Goal: Task Accomplishment & Management: Manage account settings

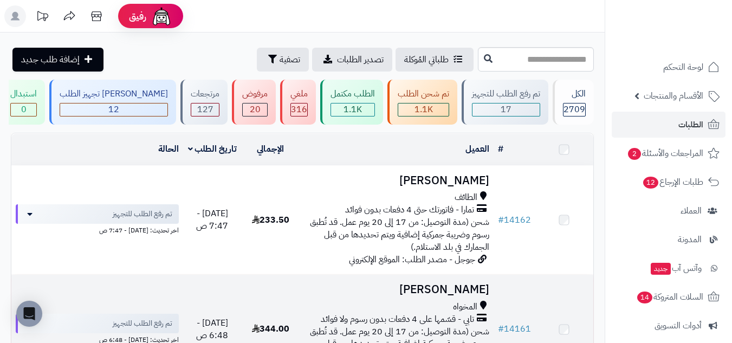
scroll to position [324, 0]
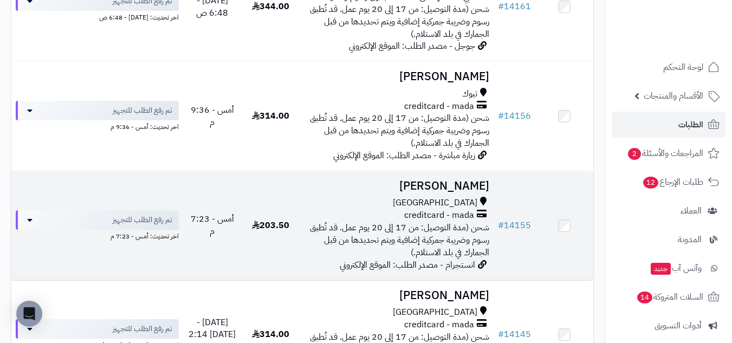
click at [337, 199] on div "[GEOGRAPHIC_DATA]" at bounding box center [396, 203] width 185 height 12
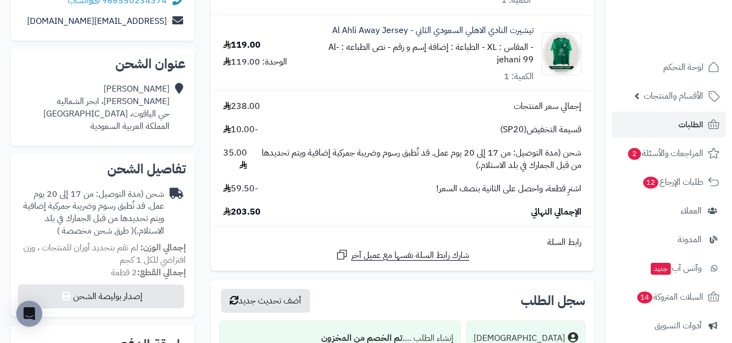
scroll to position [91, 0]
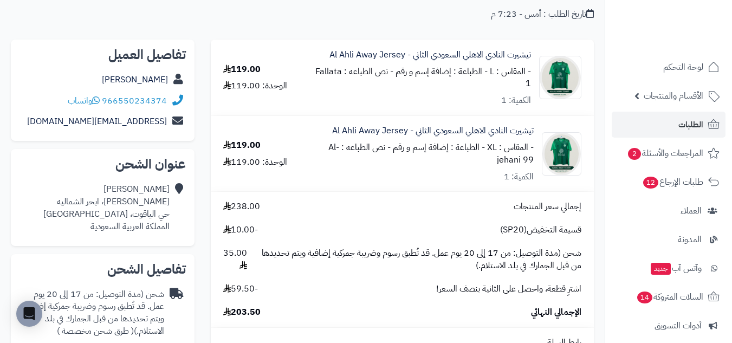
drag, startPoint x: 167, startPoint y: 201, endPoint x: 164, endPoint y: 206, distance: 5.6
click at [164, 206] on div "أحمد فلاته معمّر بن عبد الله، ابحر الشماليه حي الياقوت، جدة المملكة العربية الس…" at bounding box center [106, 207] width 126 height 49
drag, startPoint x: 168, startPoint y: 204, endPoint x: 101, endPoint y: 215, distance: 67.1
click at [101, 215] on div "أحمد فلاته معمّر بن عبد الله، ابحر الشماليه حي الياقوت، جدة المملكة العربية الس…" at bounding box center [106, 207] width 126 height 49
copy div "معمّر بن عبد الله، ابحر الشماليه حي الياقوت، جدة"
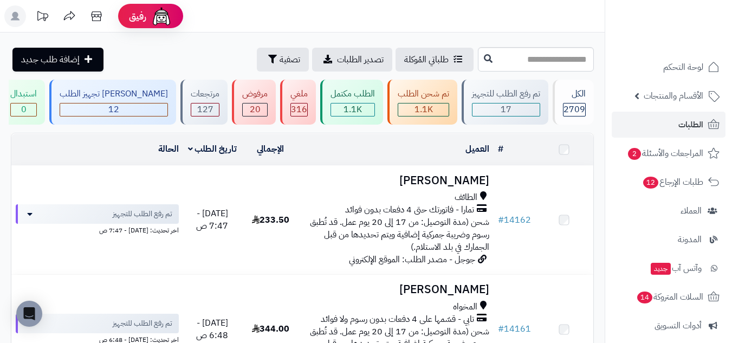
scroll to position [324, 0]
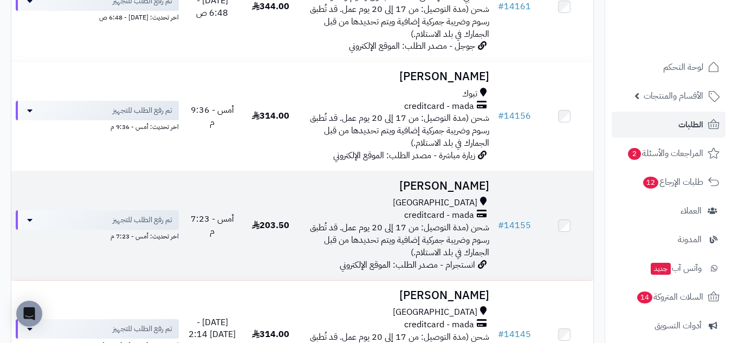
click at [387, 197] on div "[GEOGRAPHIC_DATA]" at bounding box center [396, 203] width 185 height 12
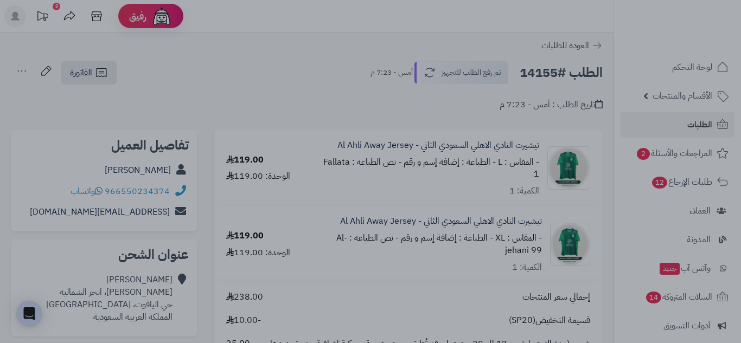
click at [575, 45] on div at bounding box center [370, 171] width 741 height 343
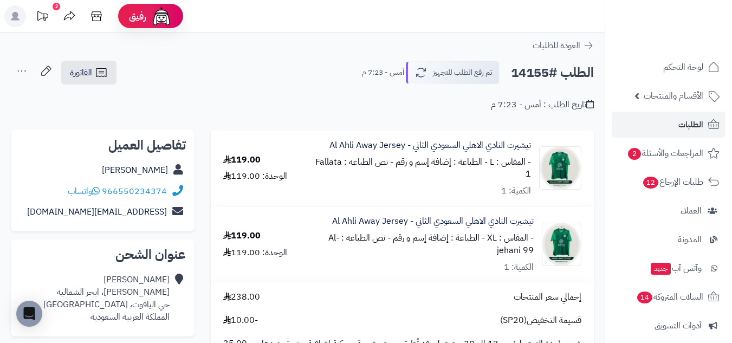
click at [320, 163] on small "- نص الطباعه : Fallata 1" at bounding box center [424, 168] width 216 height 25
copy small "Fallata"
drag, startPoint x: 329, startPoint y: 236, endPoint x: 529, endPoint y: 265, distance: 201.5
click at [529, 265] on div "تيشيرت النادي الاهلي السعودي الثاني - Al Ahli Away Jersey - المقاس : XL - الطبا…" at bounding box center [423, 244] width 221 height 58
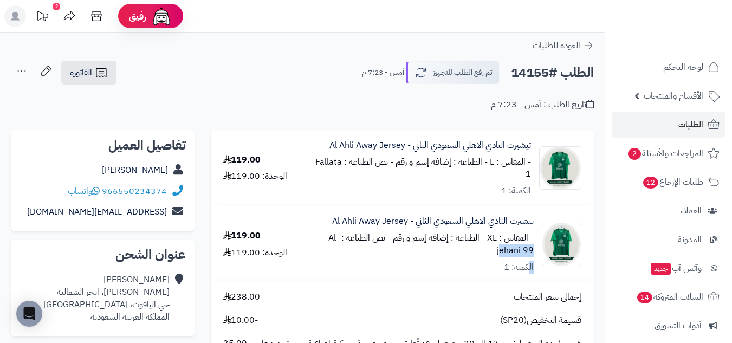
click at [529, 265] on div "الكمية: 1" at bounding box center [519, 267] width 30 height 12
drag, startPoint x: 522, startPoint y: 252, endPoint x: 339, endPoint y: 250, distance: 182.7
click at [339, 250] on div "- المقاس : XL - الطباعة : إضافة إسم و رقم - نص الطباعه : Al-jehani 99" at bounding box center [423, 244] width 221 height 25
click at [508, 249] on small "- نص الطباعه : Al-jehani 99" at bounding box center [431, 243] width 205 height 25
drag, startPoint x: 508, startPoint y: 249, endPoint x: 333, endPoint y: 235, distance: 175.7
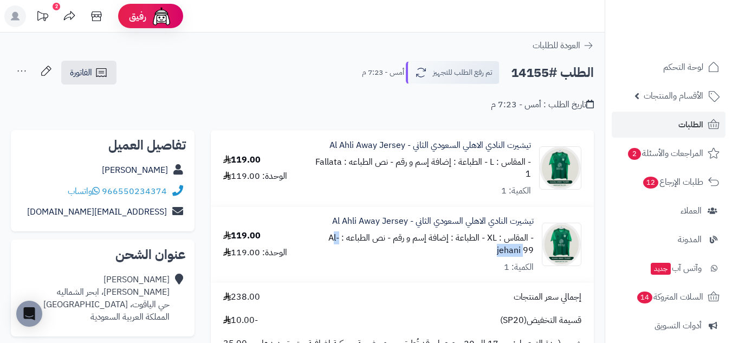
click at [333, 235] on small "- نص الطباعه : Al-jehani 99" at bounding box center [431, 243] width 205 height 25
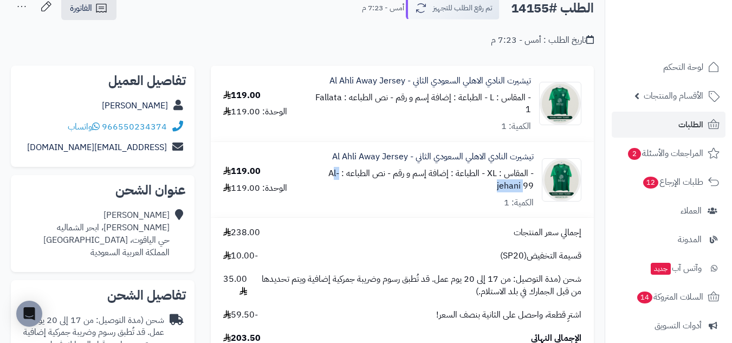
scroll to position [91, 0]
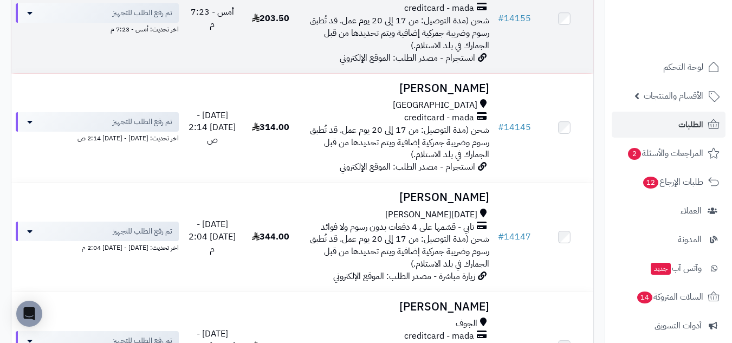
scroll to position [505, 0]
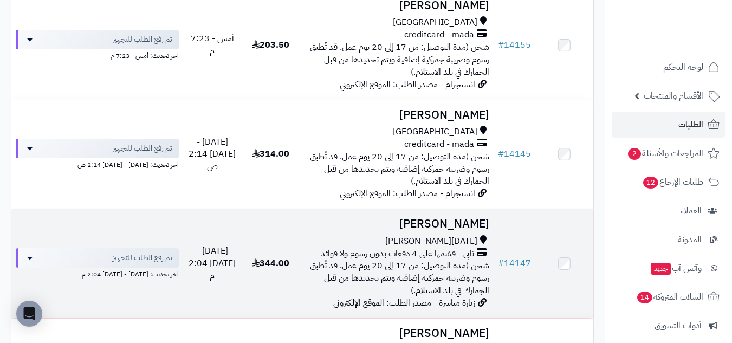
click at [346, 235] on div "[DATE][PERSON_NAME]" at bounding box center [396, 241] width 185 height 12
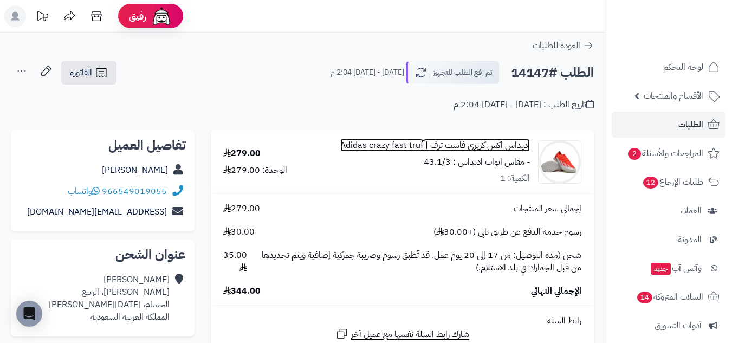
click at [513, 144] on link "اديداس اكس كريزي فاست ترف | Adidas crazy fast truf" at bounding box center [435, 145] width 190 height 12
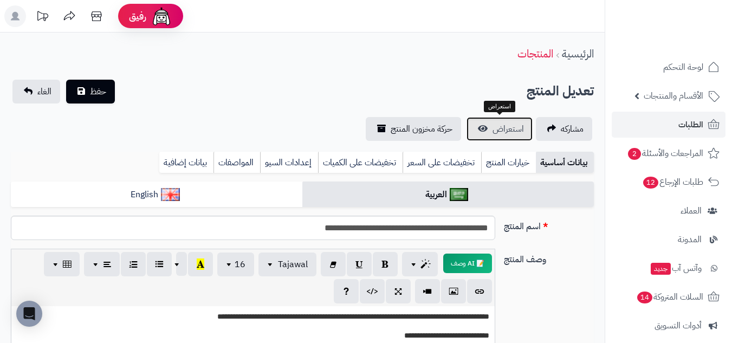
scroll to position [22, 0]
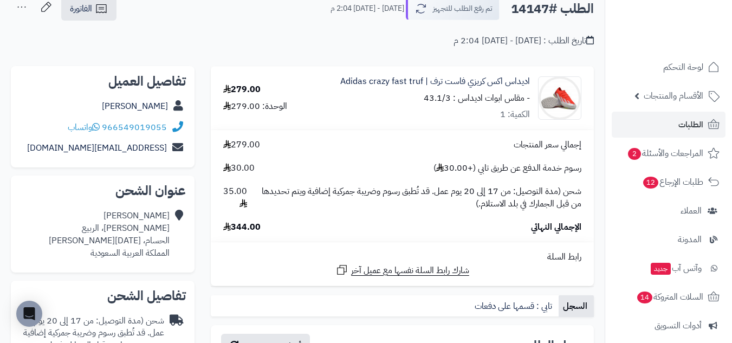
scroll to position [91, 0]
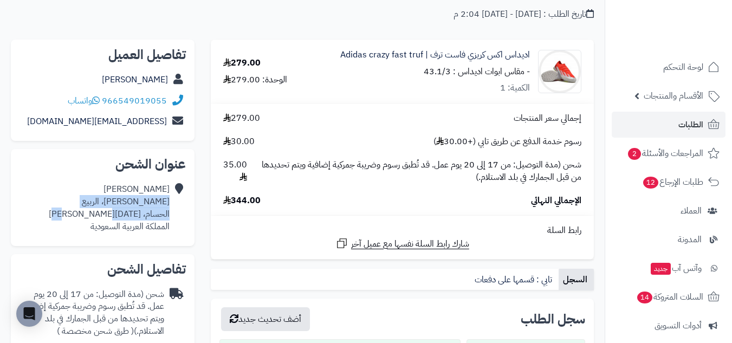
drag, startPoint x: 169, startPoint y: 201, endPoint x: 91, endPoint y: 216, distance: 79.5
click at [91, 216] on div "[PERSON_NAME]، ال[PERSON_NAME]، [DATE][PERSON_NAME] المملكة العربية السعودية" at bounding box center [109, 207] width 121 height 49
copy div "نصر الدين الطوسي، الربيع الحسام، خميس مشيط"
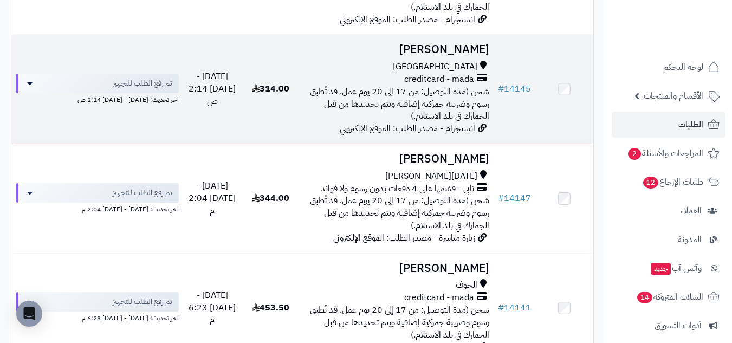
scroll to position [595, 0]
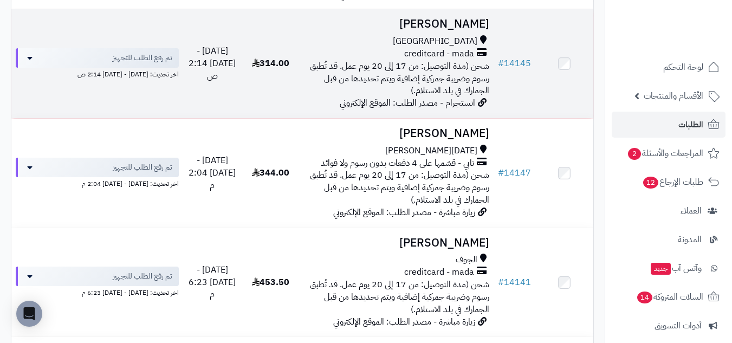
click at [313, 81] on div "جدة creditcard - mada شحن (مدة التوصيل: من 17 إلى 20 يوم عمل. قد تُطبق رسوم وضر…" at bounding box center [396, 66] width 185 height 62
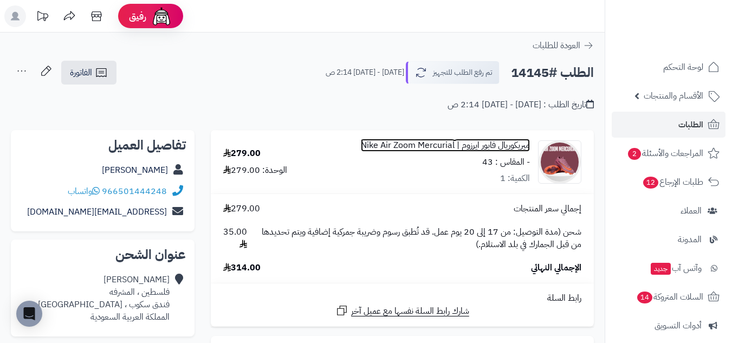
click at [518, 142] on link "ميريكوريال فابور ايرزوم | Nike Air Zoom Mercurial" at bounding box center [445, 145] width 169 height 12
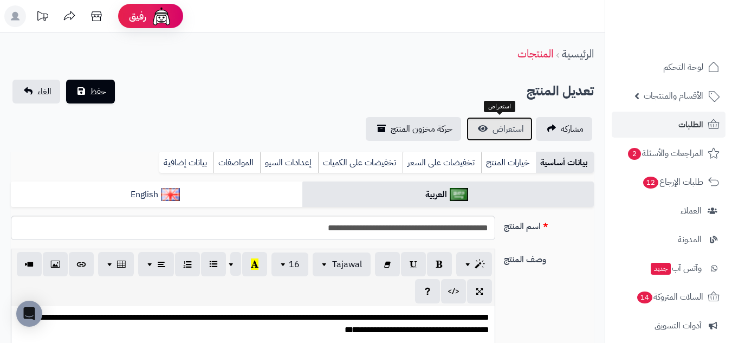
click at [510, 129] on span "استعراض" at bounding box center [508, 129] width 31 height 13
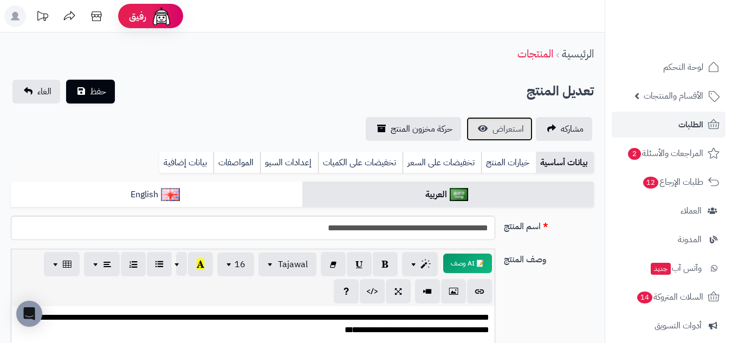
scroll to position [482, 0]
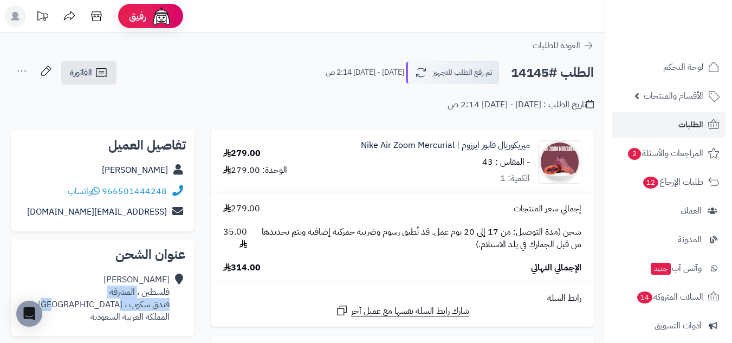
drag, startPoint x: 137, startPoint y: 291, endPoint x: 107, endPoint y: 308, distance: 34.5
click at [107, 308] on div "[PERSON_NAME] فلسطين ، المشرفه فندق سكوب ، [GEOGRAPHIC_DATA] المملكة العربية ال…" at bounding box center [104, 298] width 132 height 49
copy div "المشرفه فندق سكوب ، [GEOGRAPHIC_DATA]"
